Goal: Task Accomplishment & Management: Manage account settings

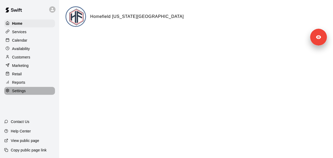
click at [25, 93] on p "Settings" at bounding box center [19, 90] width 14 height 5
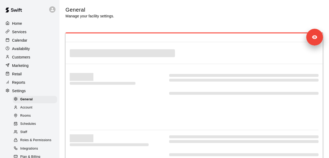
select select "**"
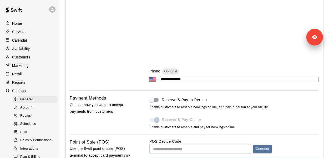
scroll to position [190, 0]
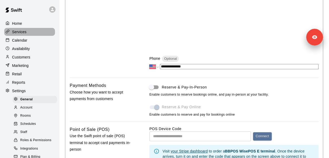
click at [36, 31] on div "Services" at bounding box center [29, 32] width 51 height 8
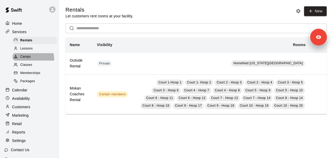
click at [33, 61] on div "Camps" at bounding box center [35, 56] width 44 height 7
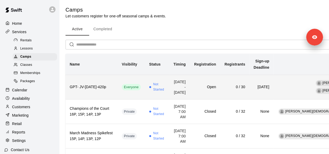
click at [89, 95] on th "GPT- JV-[DATE]-420p" at bounding box center [92, 87] width 52 height 24
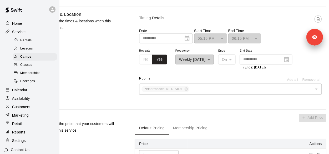
scroll to position [358, 32]
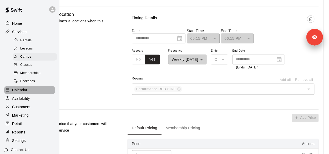
click at [34, 92] on div "Calendar" at bounding box center [29, 90] width 51 height 8
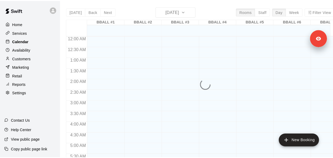
scroll to position [148, 0]
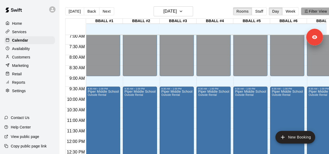
click at [317, 13] on button "Filter View" at bounding box center [315, 11] width 29 height 8
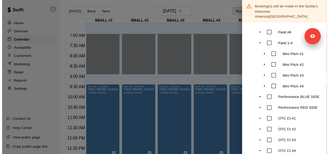
scroll to position [125, 0]
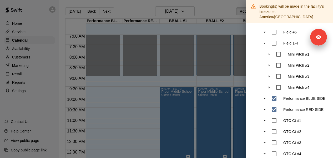
click at [219, 8] on div at bounding box center [166, 79] width 333 height 158
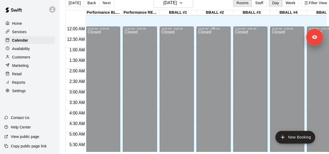
scroll to position [0, 0]
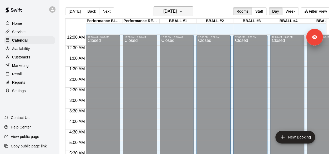
click at [183, 9] on icon "button" at bounding box center [181, 11] width 4 height 6
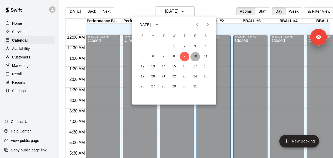
click at [196, 58] on button "10" at bounding box center [194, 56] width 9 height 9
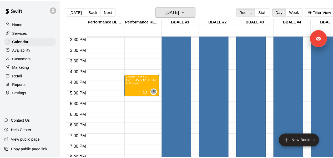
scroll to position [305, 0]
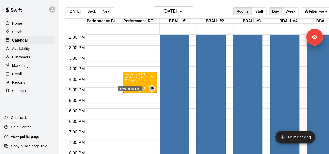
click at [136, 80] on span "0/30 spots" at bounding box center [130, 80] width 13 height 3
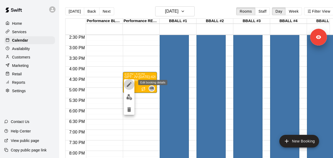
click at [128, 83] on icon "edit" at bounding box center [129, 84] width 6 height 6
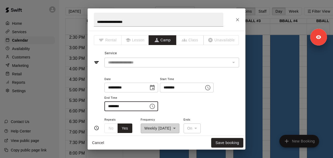
click at [118, 105] on input "********" at bounding box center [124, 106] width 41 height 10
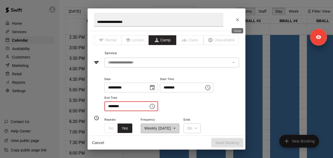
type input "********"
click at [239, 20] on icon "Close" at bounding box center [237, 19] width 5 height 5
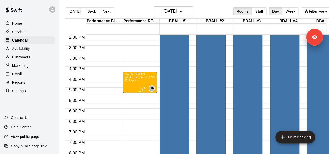
click at [142, 77] on p "GPT- JV-[DATE]-420p" at bounding box center [139, 77] width 31 height 0
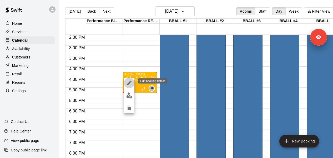
click at [129, 83] on icon "edit" at bounding box center [129, 82] width 5 height 5
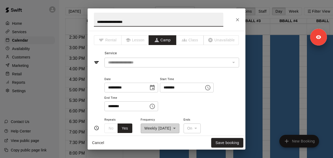
click at [209, 87] on icon "Choose time, selected time is 4:15 PM" at bounding box center [209, 87] width 2 height 2
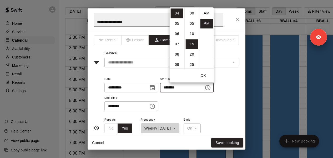
scroll to position [9, 0]
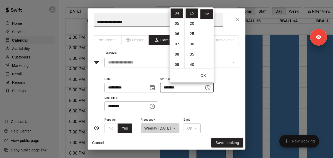
click at [220, 101] on div "**********" at bounding box center [171, 94] width 135 height 36
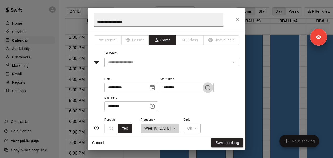
click at [211, 89] on icon "Choose time, selected time is 4:15 PM" at bounding box center [208, 87] width 6 height 6
